Goal: Task Accomplishment & Management: Manage account settings

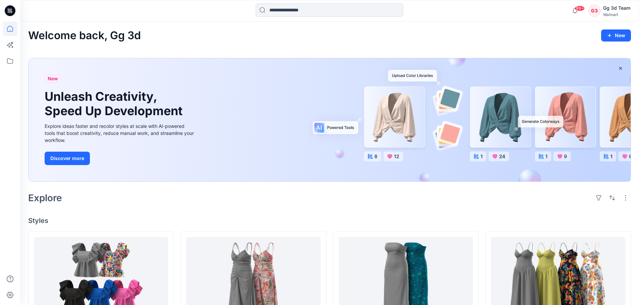
scroll to position [101, 0]
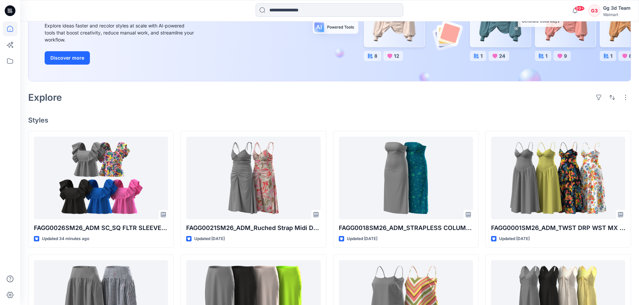
click at [168, 110] on div "Welcome back, Gg 3d New New Unleash Creativity, Speed Up Development Explore id…" at bounding box center [329, 224] width 619 height 607
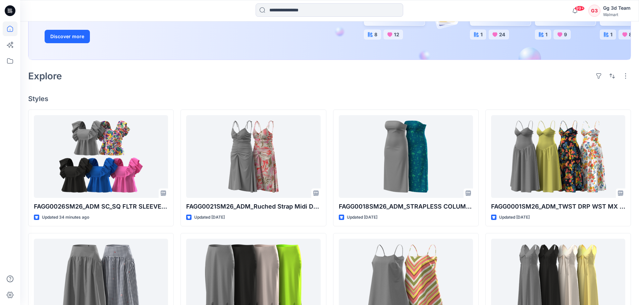
scroll to position [134, 0]
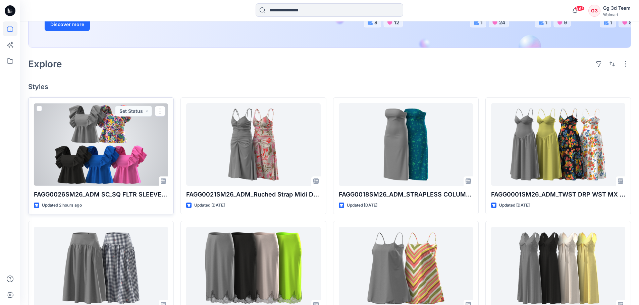
click at [95, 147] on div at bounding box center [101, 144] width 134 height 83
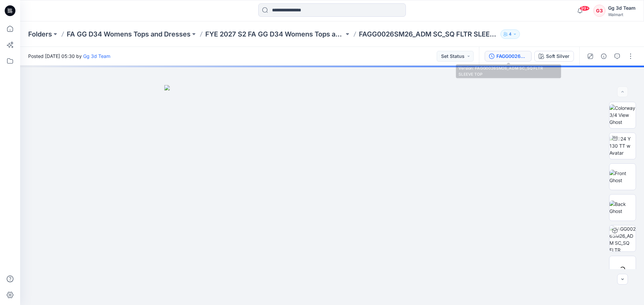
click at [509, 60] on button "FAGG0026SM26_ADM SC_SQ FLTR SLEEVE TOP" at bounding box center [507, 56] width 47 height 11
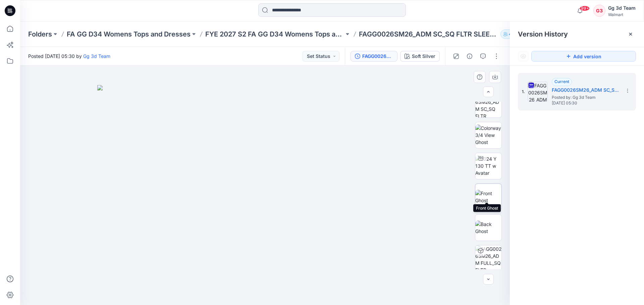
scroll to position [168, 0]
click at [495, 56] on button "button" at bounding box center [496, 56] width 11 height 11
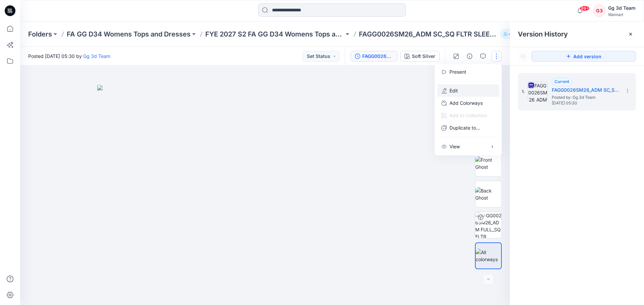
click at [462, 84] on button "Edit" at bounding box center [468, 90] width 62 height 12
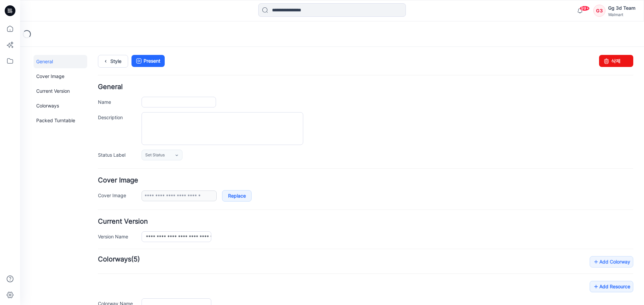
type input "**********"
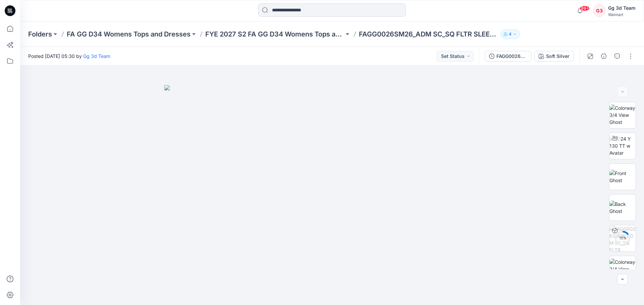
click at [252, 40] on div "Folders FA GG D34 Womens Tops and Dresses FYE 2027 S2 FA GG D34 Womens Tops and…" at bounding box center [332, 33] width 624 height 25
click at [251, 28] on div "Folders FA GG D34 Womens Tops and Dresses FYE 2027 S2 FA GG D34 Womens Tops and…" at bounding box center [332, 33] width 624 height 25
click at [249, 33] on p "FYE 2027 S2 FA GG D34 Womens Tops and Dresses" at bounding box center [274, 34] width 139 height 9
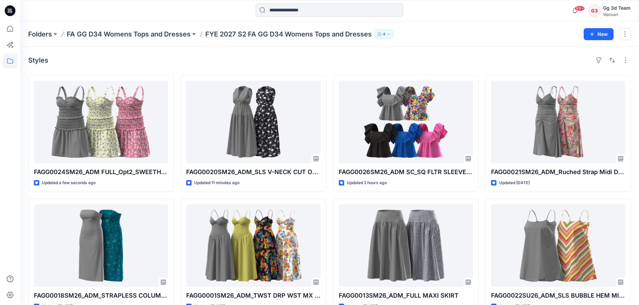
click at [471, 53] on div "Styles FAGG0024SM26_ADM FULL_Opt2_SWEETHEAR TIERED SMOCKED MINI DRESS Updated a…" at bounding box center [329, 259] width 619 height 425
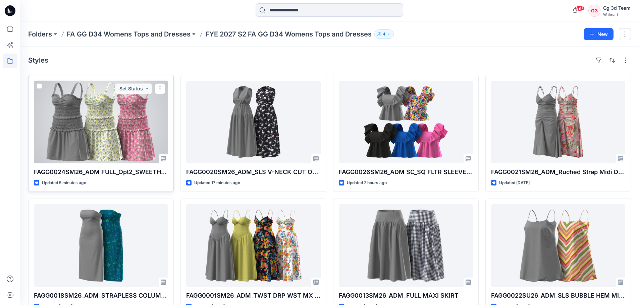
click at [121, 113] on div at bounding box center [101, 122] width 134 height 83
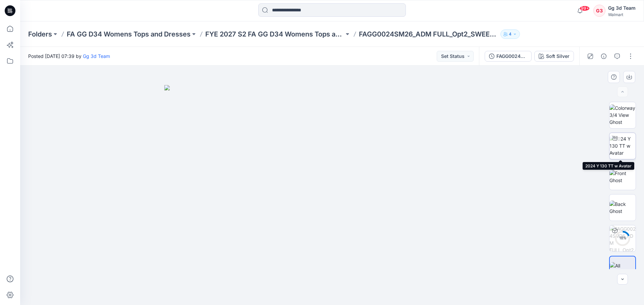
click at [622, 146] on img at bounding box center [622, 145] width 26 height 21
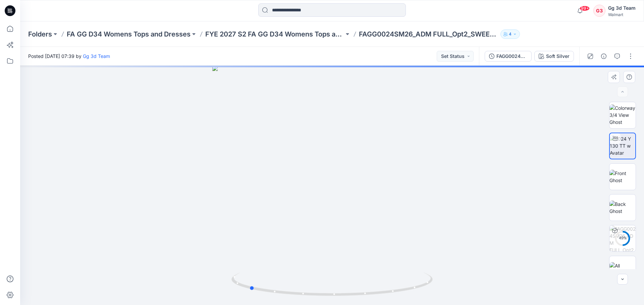
drag, startPoint x: 349, startPoint y: 214, endPoint x: 265, endPoint y: 214, distance: 83.8
click at [265, 214] on div at bounding box center [332, 186] width 624 height 240
click at [617, 177] on img at bounding box center [622, 177] width 26 height 14
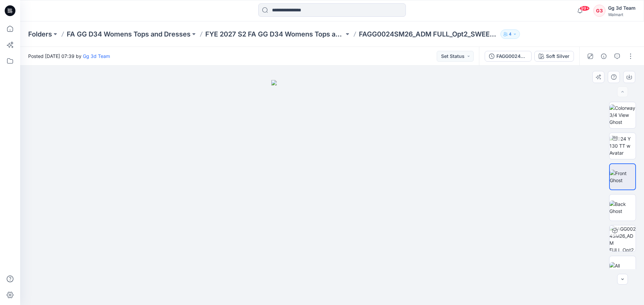
drag, startPoint x: 380, startPoint y: 188, endPoint x: 511, endPoint y: 190, distance: 130.4
click at [319, 188] on img at bounding box center [331, 193] width 121 height 226
click at [620, 201] on img at bounding box center [622, 208] width 26 height 14
drag, startPoint x: 369, startPoint y: 196, endPoint x: 334, endPoint y: 196, distance: 35.2
click at [334, 196] on img at bounding box center [332, 192] width 123 height 226
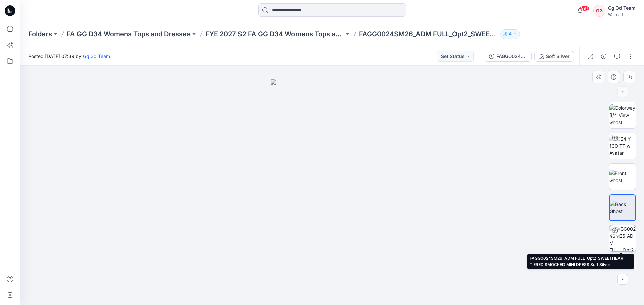
click at [623, 237] on img at bounding box center [622, 239] width 26 height 26
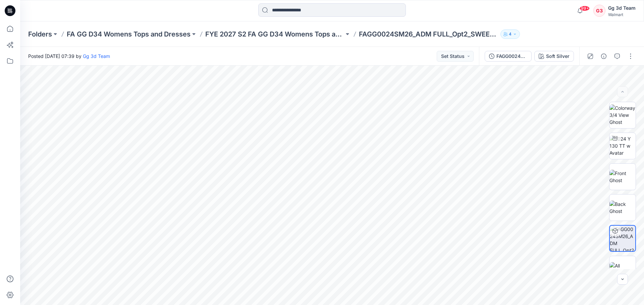
click at [255, 40] on div "Folders FA GG D34 Womens Tops and Dresses FYE 2027 S2 FA GG D34 Womens Tops and…" at bounding box center [332, 33] width 624 height 25
click at [236, 28] on div "Folders FA GG D34 Womens Tops and Dresses FYE 2027 S2 FA GG D34 Womens Tops and…" at bounding box center [332, 33] width 624 height 25
click at [236, 31] on p "FYE 2027 S2 FA GG D34 Womens Tops and Dresses" at bounding box center [274, 34] width 139 height 9
